Goal: Task Accomplishment & Management: Manage account settings

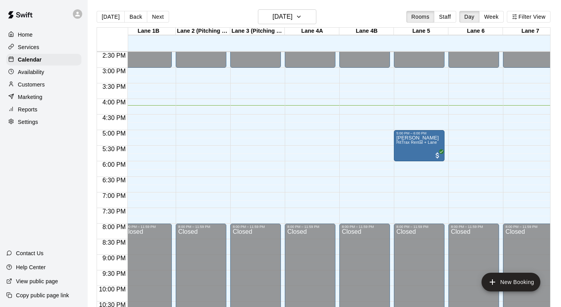
scroll to position [0, 61]
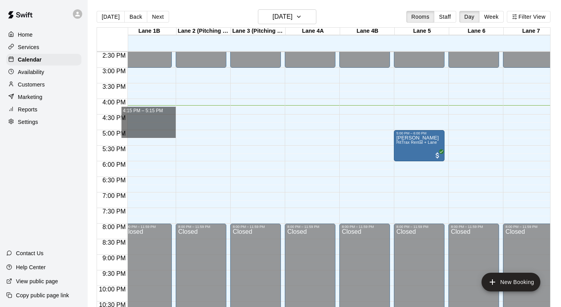
drag, startPoint x: 133, startPoint y: 110, endPoint x: 134, endPoint y: 132, distance: 22.7
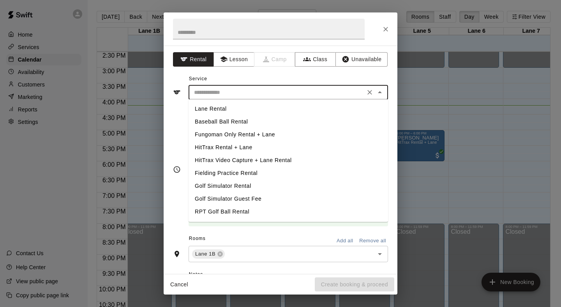
click at [224, 96] on input "text" at bounding box center [277, 93] width 172 height 10
click at [225, 108] on li "Lane Rental" at bounding box center [289, 109] width 200 height 13
type input "**********"
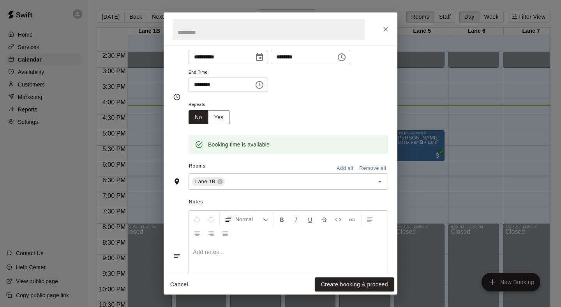
scroll to position [74, 0]
click at [356, 186] on div "Lane 1B ​" at bounding box center [289, 180] width 200 height 16
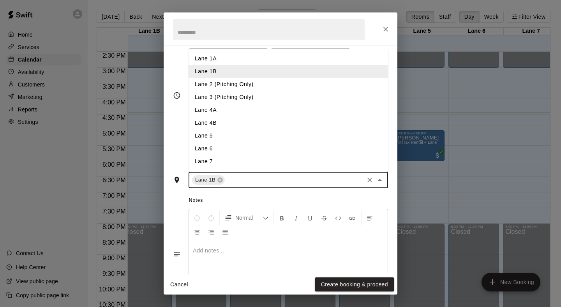
click at [302, 58] on li "Lane 1A" at bounding box center [289, 58] width 200 height 13
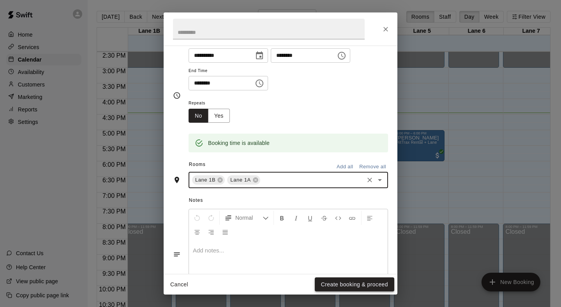
click at [337, 287] on button "Create booking & proceed" at bounding box center [355, 285] width 80 height 14
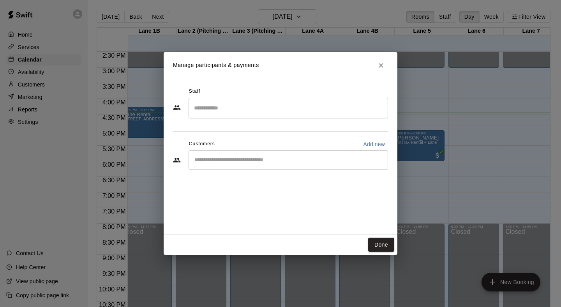
click at [251, 154] on div "​" at bounding box center [289, 160] width 200 height 19
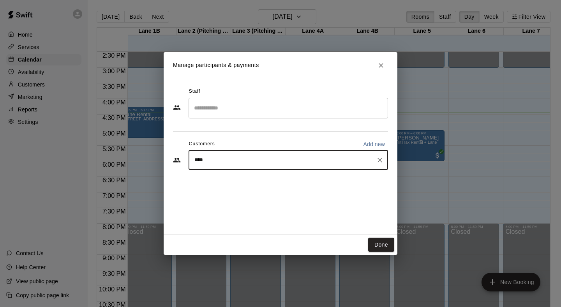
type input "*****"
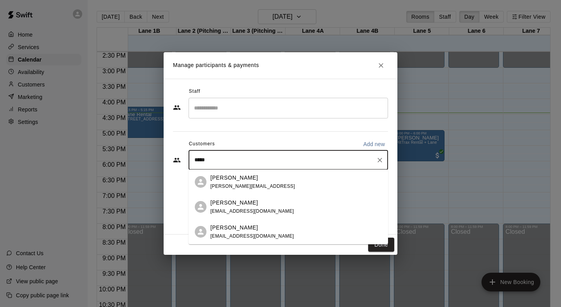
click at [259, 228] on div "[PERSON_NAME]" at bounding box center [253, 228] width 84 height 8
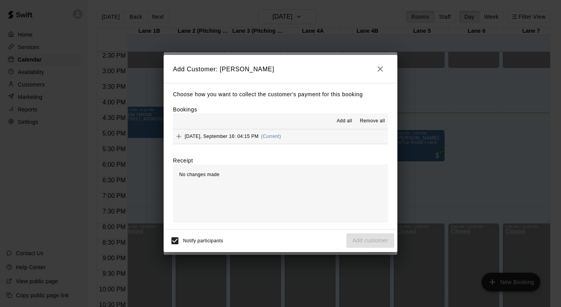
click at [301, 141] on button "[DATE], September 16: 04:15 PM (Current)" at bounding box center [280, 136] width 215 height 14
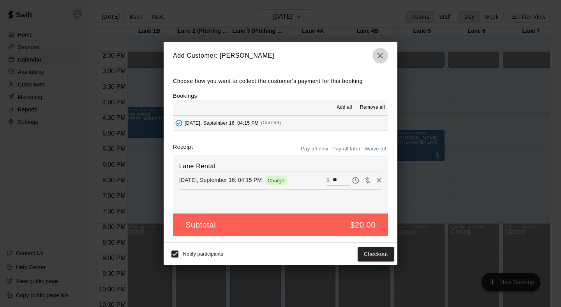
click at [378, 60] on icon "button" at bounding box center [380, 55] width 9 height 9
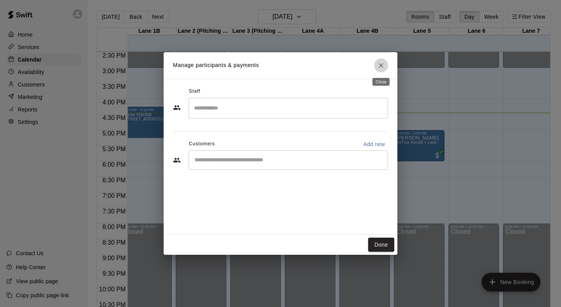
click at [383, 66] on icon "Close" at bounding box center [381, 66] width 8 height 8
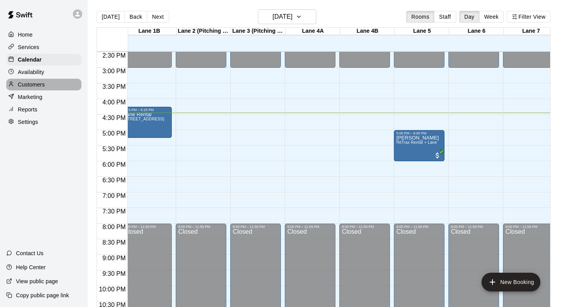
click at [50, 85] on div "Customers" at bounding box center [43, 85] width 75 height 12
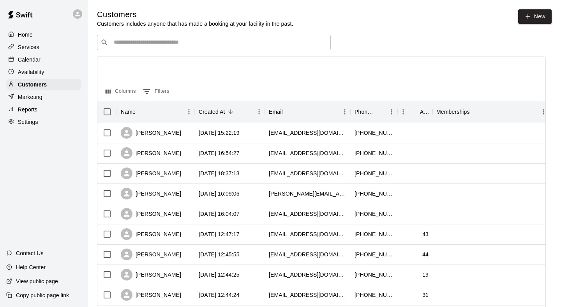
click at [186, 39] on input "Search customers by name or email" at bounding box center [220, 43] width 216 height 8
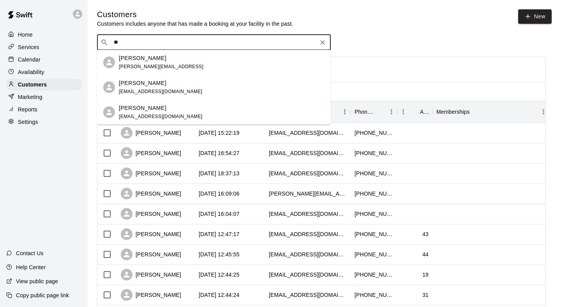
type input "*"
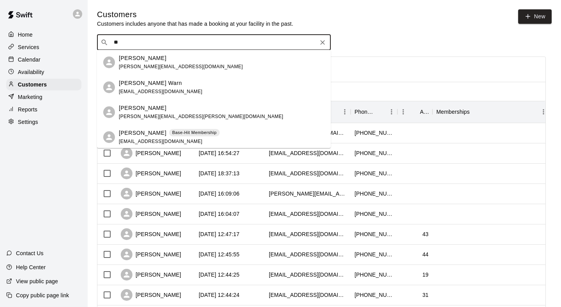
type input "*"
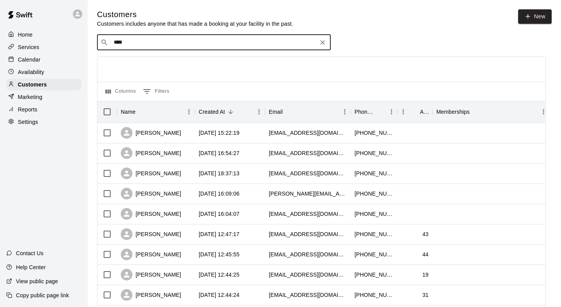
type input "*****"
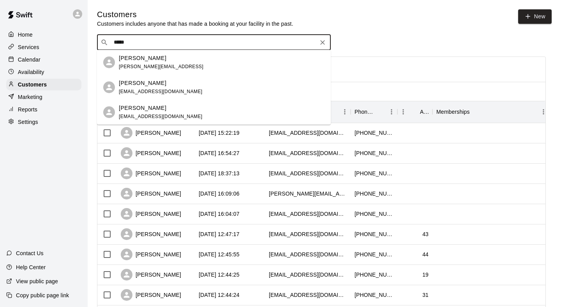
click at [165, 112] on div "[PERSON_NAME]" at bounding box center [161, 108] width 84 height 8
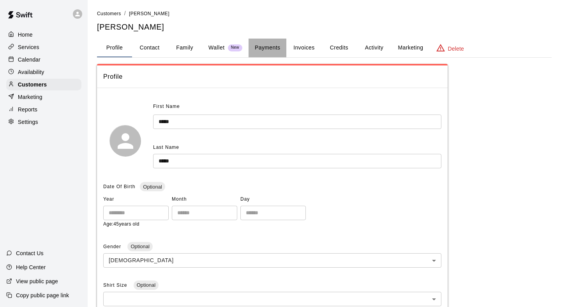
click at [282, 56] on button "Payments" at bounding box center [268, 48] width 38 height 19
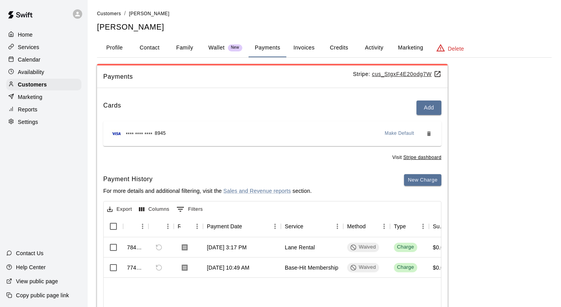
click at [375, 44] on button "Activity" at bounding box center [374, 48] width 35 height 19
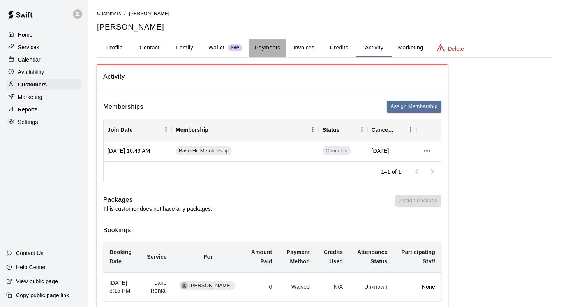
click at [264, 45] on button "Payments" at bounding box center [268, 48] width 38 height 19
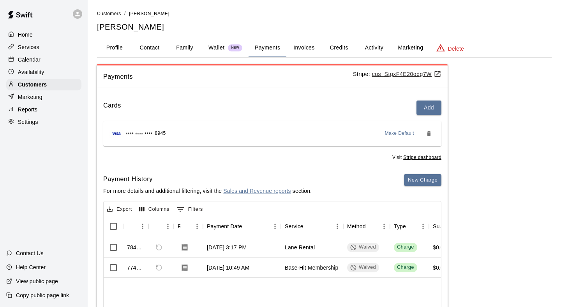
click at [363, 44] on button "Activity" at bounding box center [374, 48] width 35 height 19
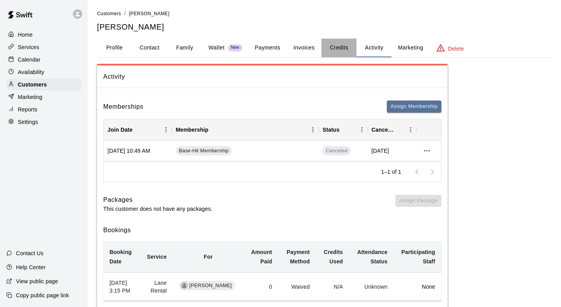
click at [350, 49] on button "Credits" at bounding box center [339, 48] width 35 height 19
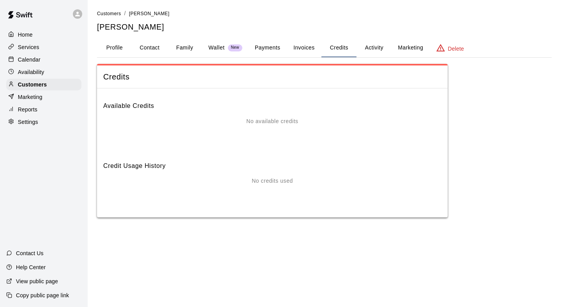
click at [308, 49] on button "Invoices" at bounding box center [304, 48] width 35 height 19
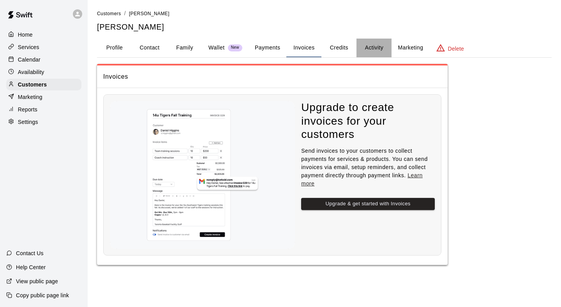
click at [363, 51] on button "Activity" at bounding box center [374, 48] width 35 height 19
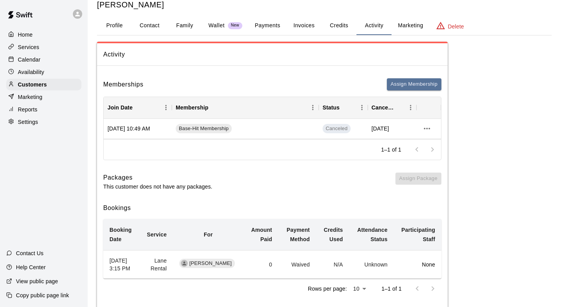
scroll to position [23, 0]
click at [431, 130] on icon "more actions" at bounding box center [427, 128] width 9 height 9
click at [433, 140] on li "View details" at bounding box center [443, 143] width 44 height 13
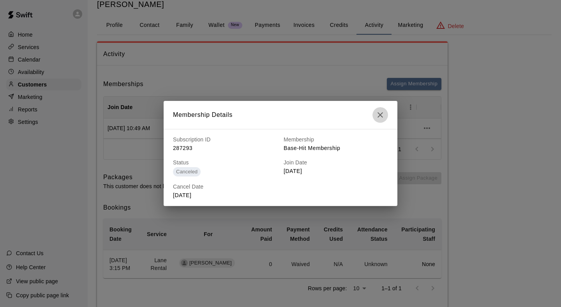
click at [378, 113] on icon "button" at bounding box center [380, 114] width 9 height 9
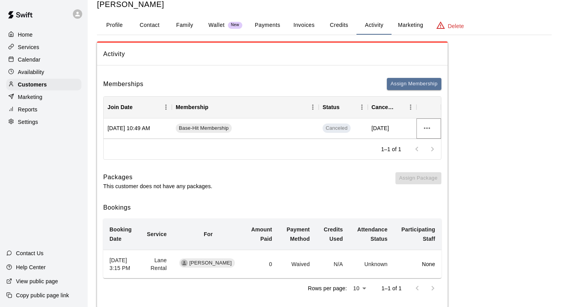
scroll to position [9, 0]
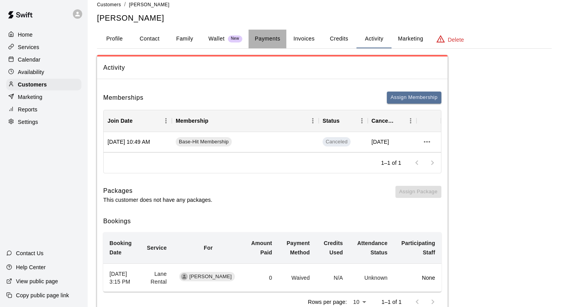
click at [271, 39] on button "Payments" at bounding box center [268, 39] width 38 height 19
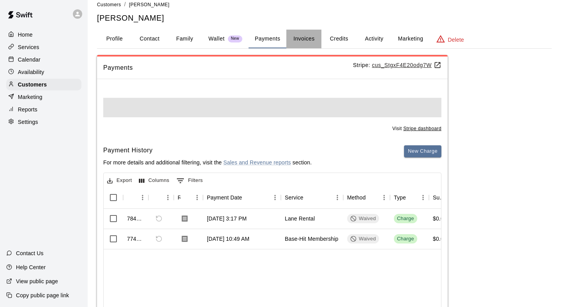
click at [301, 39] on button "Invoices" at bounding box center [304, 39] width 35 height 19
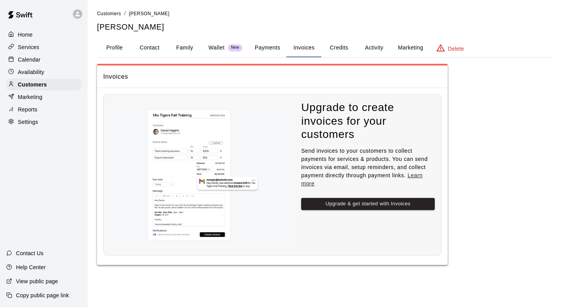
click at [268, 44] on button "Payments" at bounding box center [268, 48] width 38 height 19
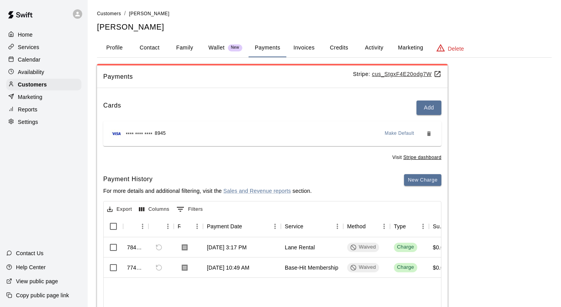
click at [117, 45] on button "Profile" at bounding box center [114, 48] width 35 height 19
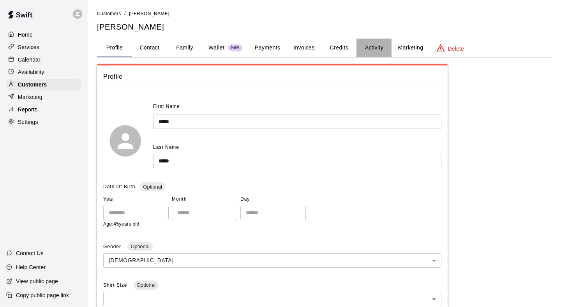
click at [375, 48] on button "Activity" at bounding box center [374, 48] width 35 height 19
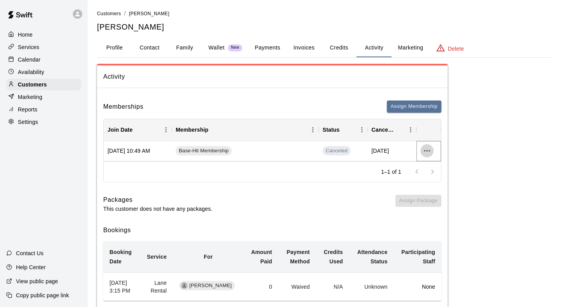
click at [429, 150] on icon "more actions" at bounding box center [427, 150] width 9 height 9
click at [434, 163] on li "View details" at bounding box center [443, 166] width 44 height 13
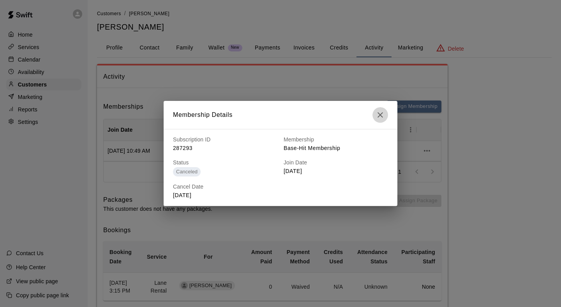
click at [374, 116] on button "button" at bounding box center [381, 115] width 16 height 16
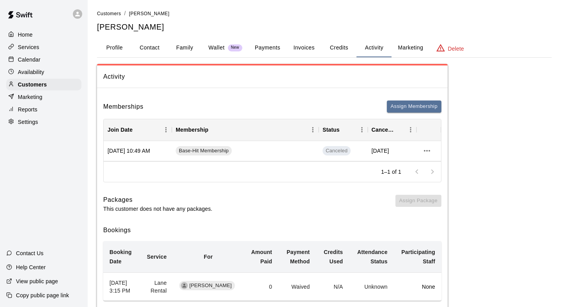
click at [307, 101] on div "Memberships Assign Membership" at bounding box center [272, 107] width 338 height 12
click at [47, 60] on div "Calendar" at bounding box center [43, 60] width 75 height 12
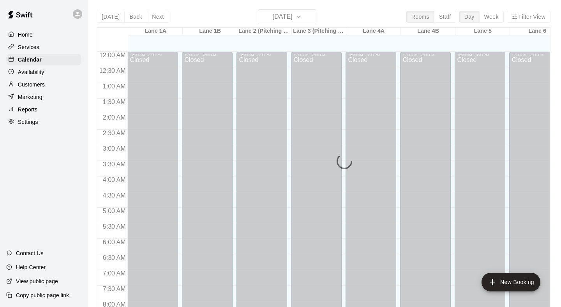
scroll to position [461, 0]
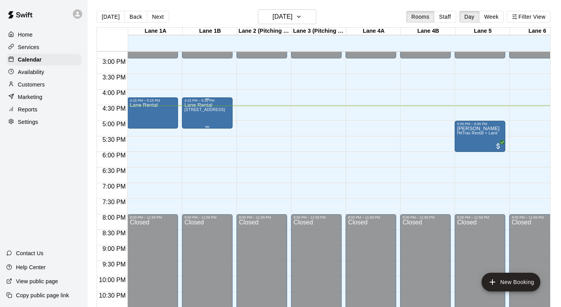
click at [224, 114] on div "[GEOGRAPHIC_DATA]" at bounding box center [207, 256] width 46 height 307
click at [193, 147] on icon "delete" at bounding box center [192, 148] width 5 height 7
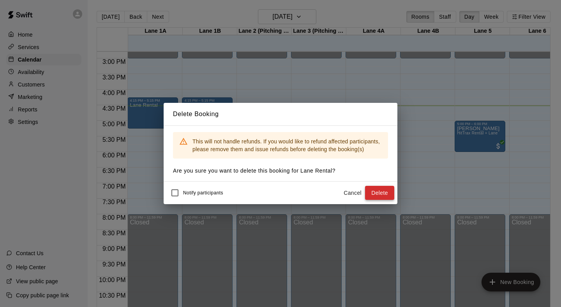
click at [371, 192] on button "Delete" at bounding box center [379, 193] width 29 height 14
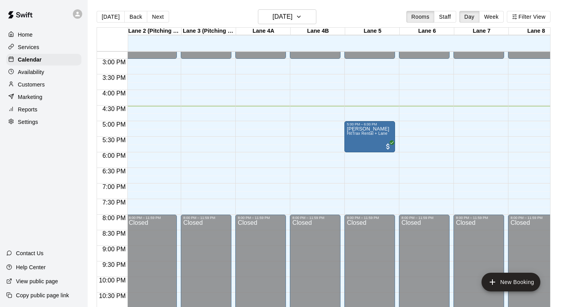
scroll to position [0, 0]
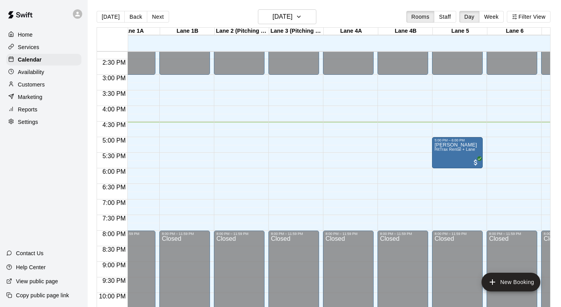
click at [53, 81] on div "Customers" at bounding box center [43, 85] width 75 height 12
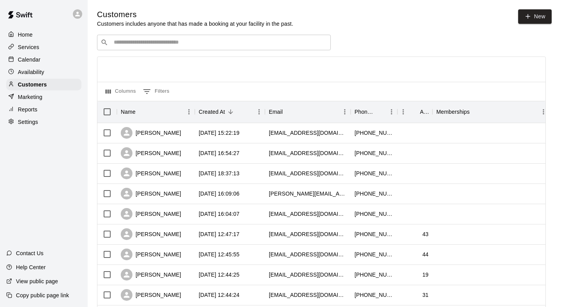
click at [61, 69] on div "Availability" at bounding box center [43, 72] width 75 height 12
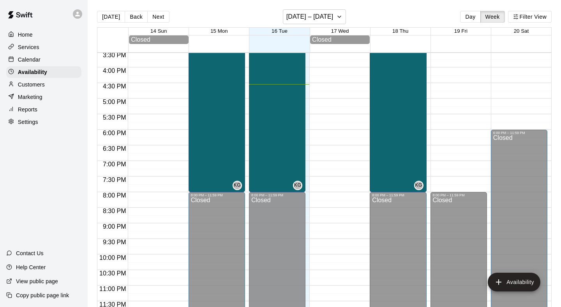
click at [46, 81] on div "Customers" at bounding box center [43, 85] width 75 height 12
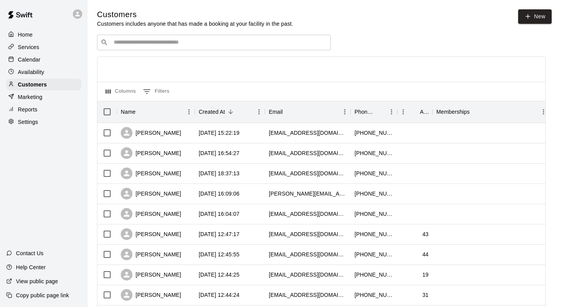
click at [205, 47] on div "​ ​" at bounding box center [214, 43] width 234 height 16
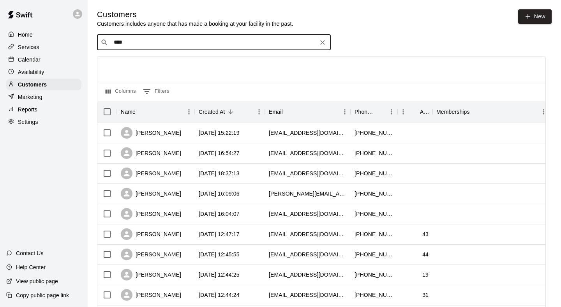
type input "*****"
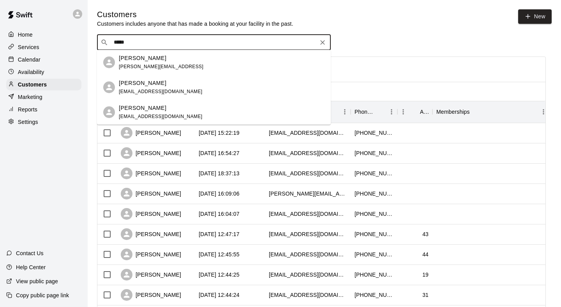
click at [186, 104] on div "[PERSON_NAME] [EMAIL_ADDRESS][DOMAIN_NAME]" at bounding box center [222, 112] width 206 height 17
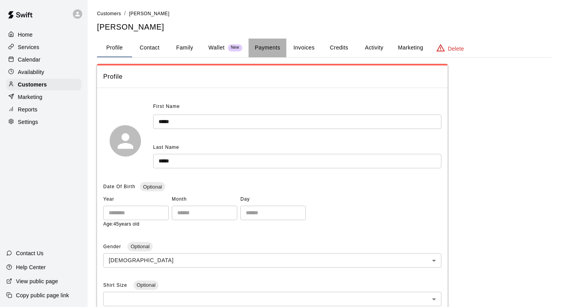
click at [268, 47] on button "Payments" at bounding box center [268, 48] width 38 height 19
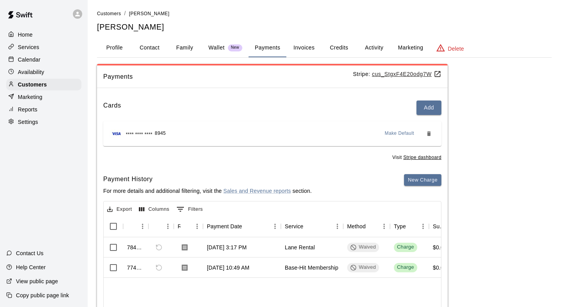
click at [375, 44] on button "Activity" at bounding box center [374, 48] width 35 height 19
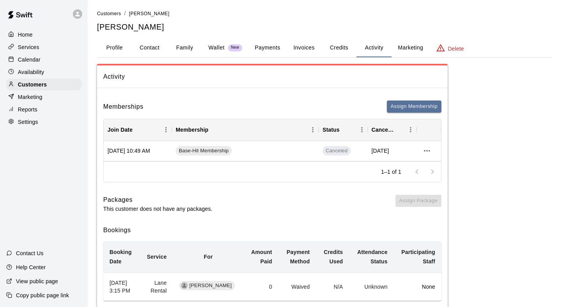
click at [268, 44] on button "Payments" at bounding box center [268, 48] width 38 height 19
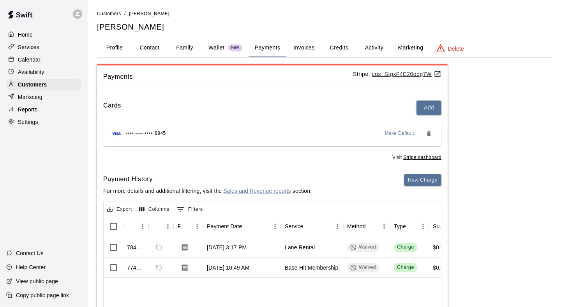
click at [368, 46] on button "Activity" at bounding box center [374, 48] width 35 height 19
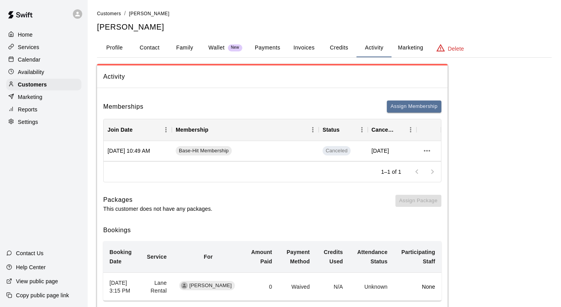
click at [275, 50] on button "Payments" at bounding box center [268, 48] width 38 height 19
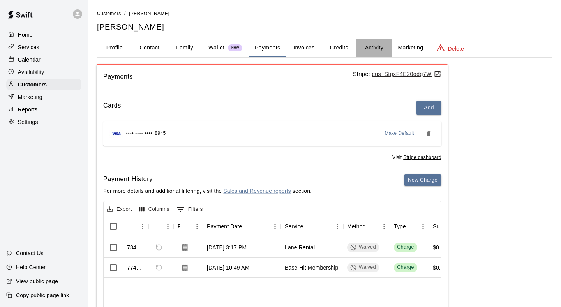
click at [366, 47] on button "Activity" at bounding box center [374, 48] width 35 height 19
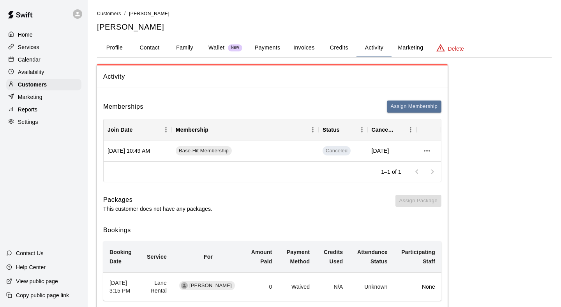
click at [276, 50] on button "Payments" at bounding box center [268, 48] width 38 height 19
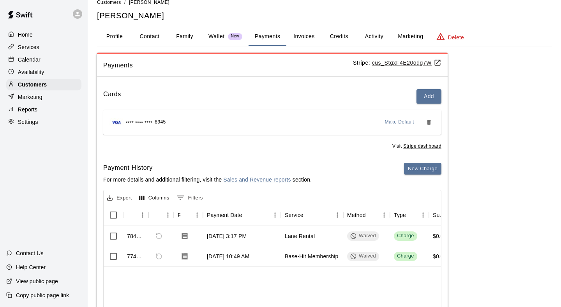
scroll to position [4, 0]
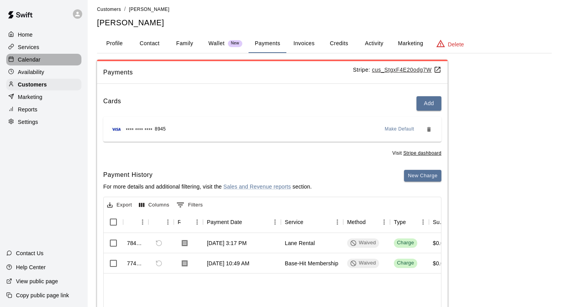
click at [52, 55] on div "Calendar" at bounding box center [43, 60] width 75 height 12
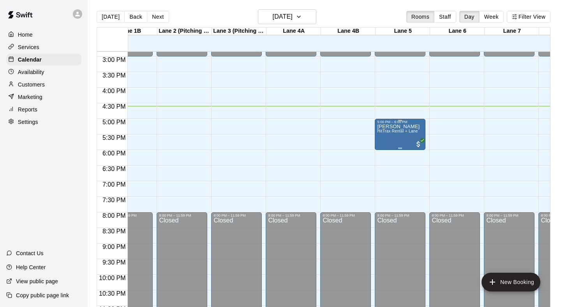
scroll to position [463, 80]
